Goal: Information Seeking & Learning: Learn about a topic

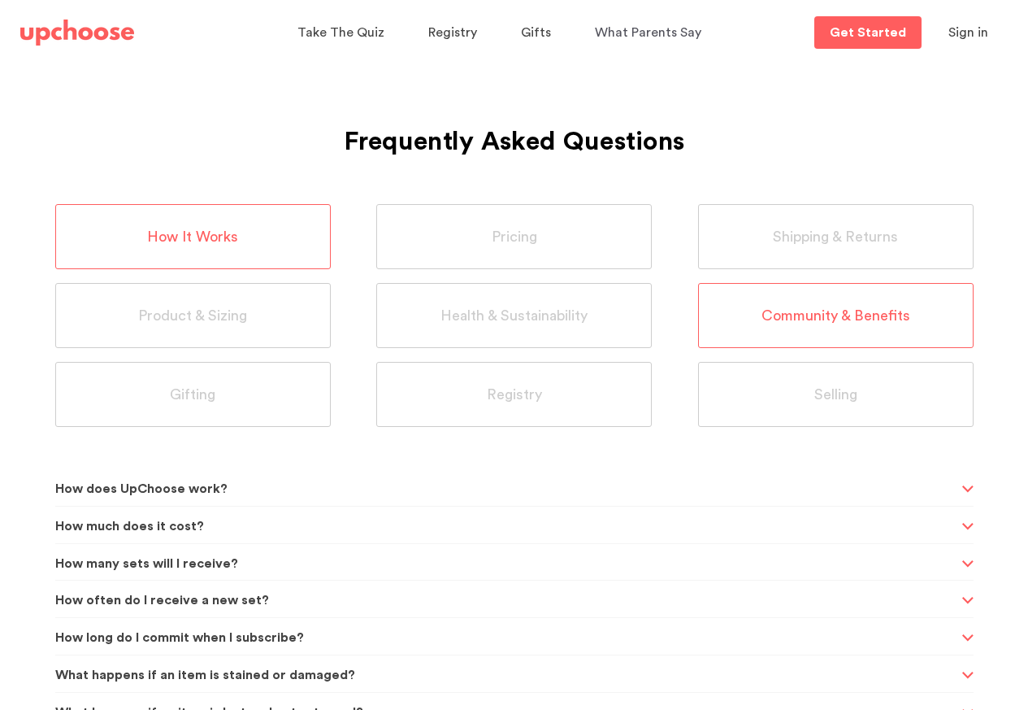
click at [823, 303] on div "Community & Benefits" at bounding box center [836, 315] width 276 height 65
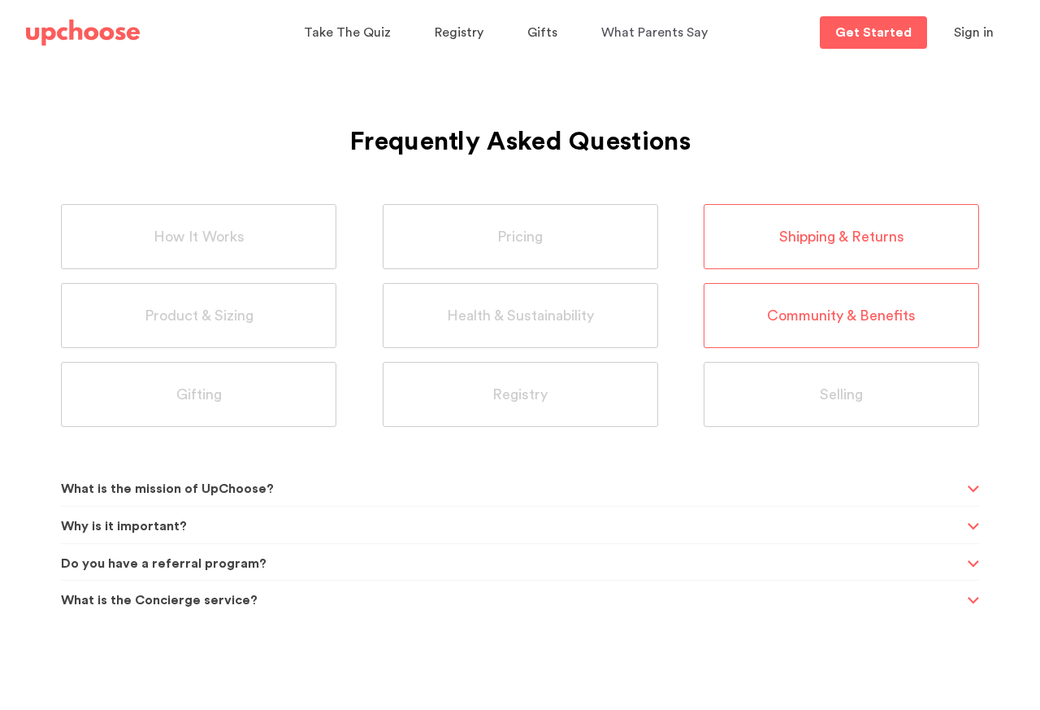
click at [862, 231] on span "Shipping & Returns" at bounding box center [841, 237] width 125 height 19
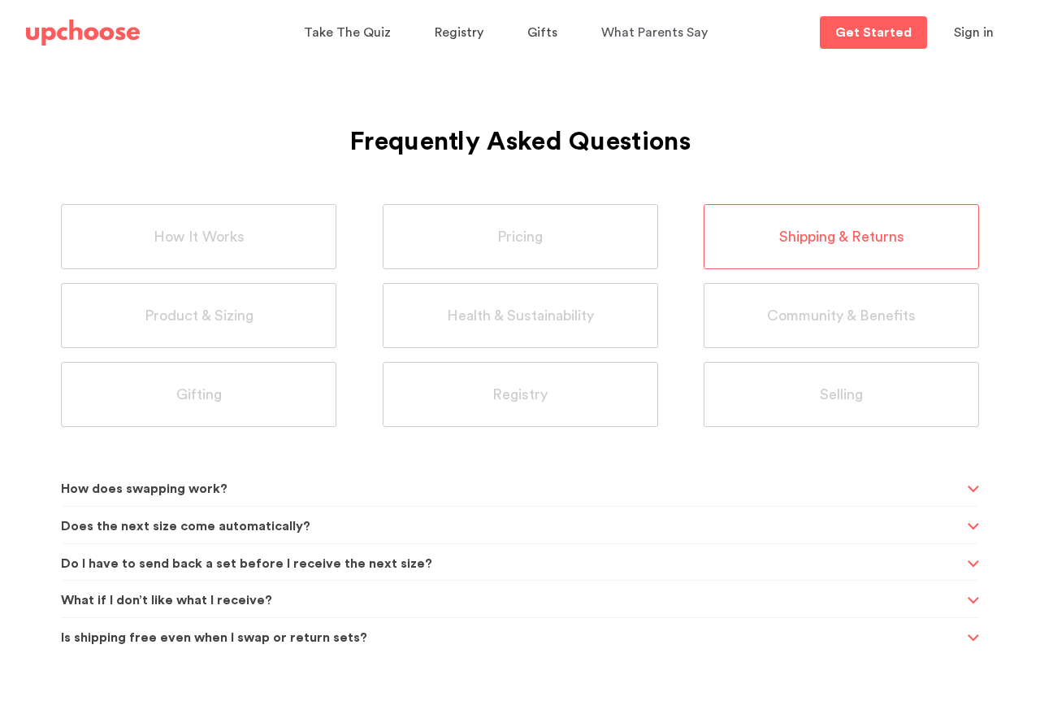
click at [972, 640] on div "Is shipping free even when I swap or return sets?" at bounding box center [520, 638] width 918 height 40
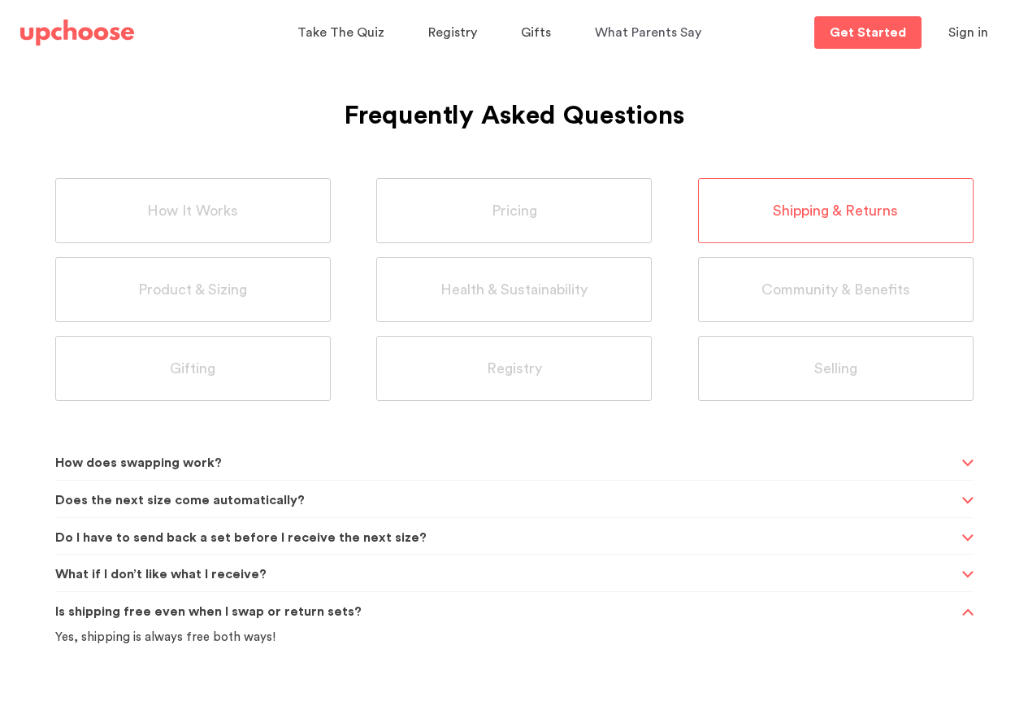
scroll to position [34, 0]
